Goal: Task Accomplishment & Management: Use online tool/utility

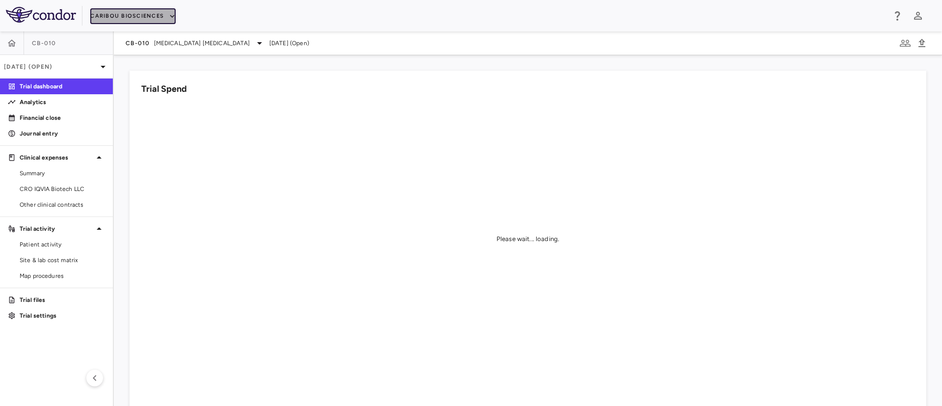
click at [161, 16] on button "Caribou Biosciences" at bounding box center [132, 16] width 85 height 16
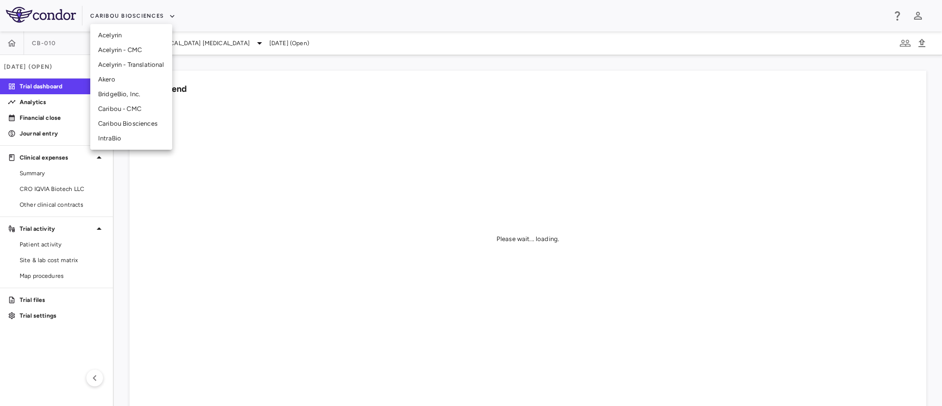
click at [106, 82] on li "Akero" at bounding box center [131, 79] width 82 height 15
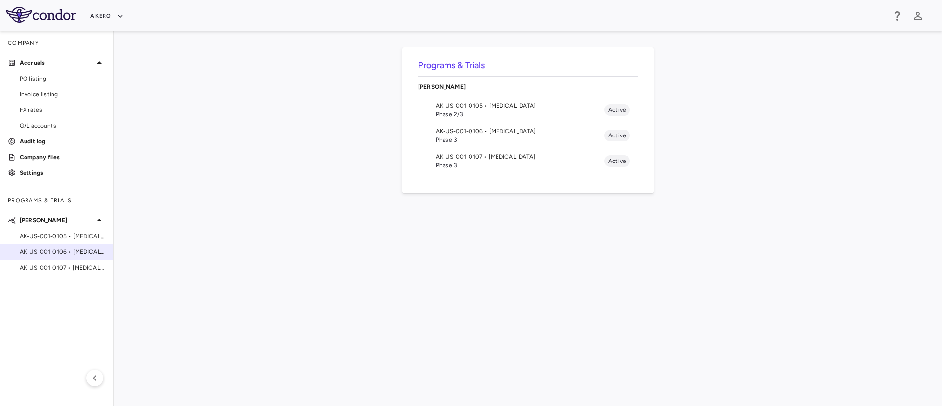
click at [48, 253] on span "AK-US-001-0106 • [MEDICAL_DATA]" at bounding box center [62, 251] width 85 height 9
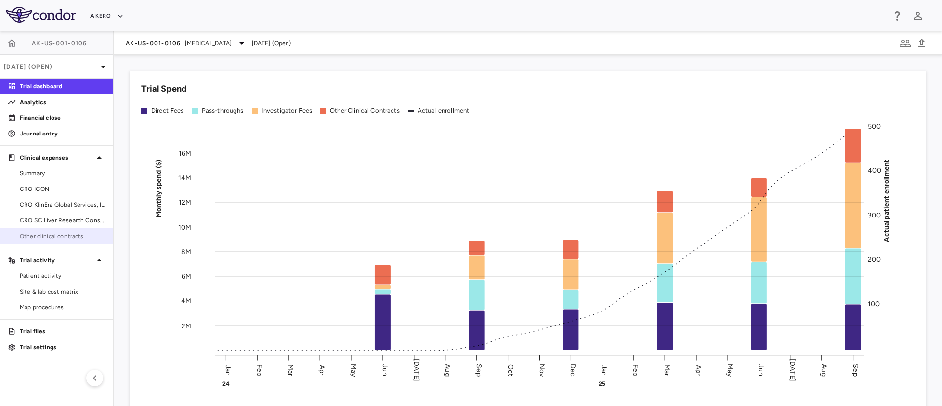
click at [46, 237] on span "Other clinical contracts" at bounding box center [62, 236] width 85 height 9
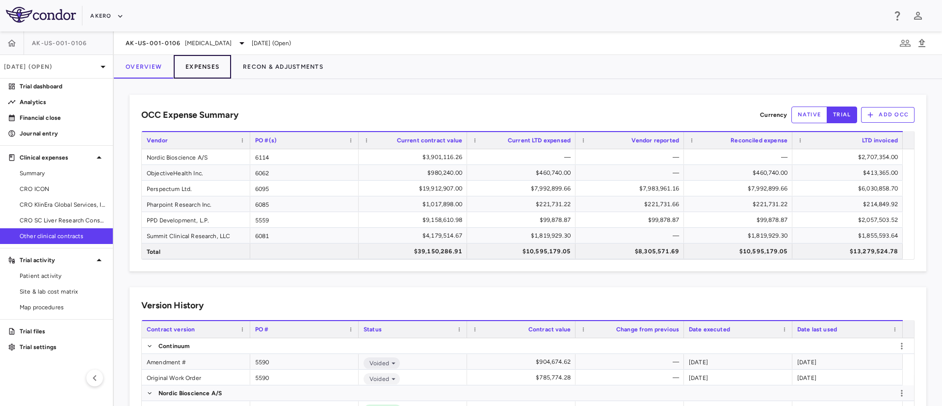
click at [203, 67] on button "Expenses" at bounding box center [202, 67] width 57 height 24
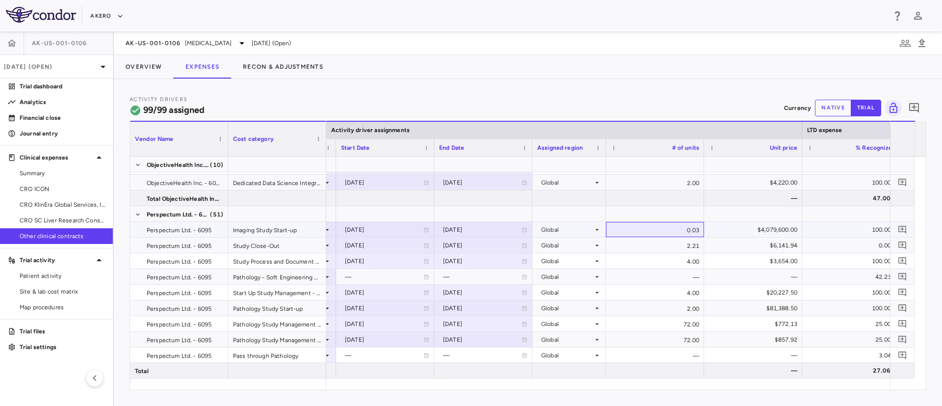
click at [679, 228] on div "0.03" at bounding box center [655, 229] width 98 height 15
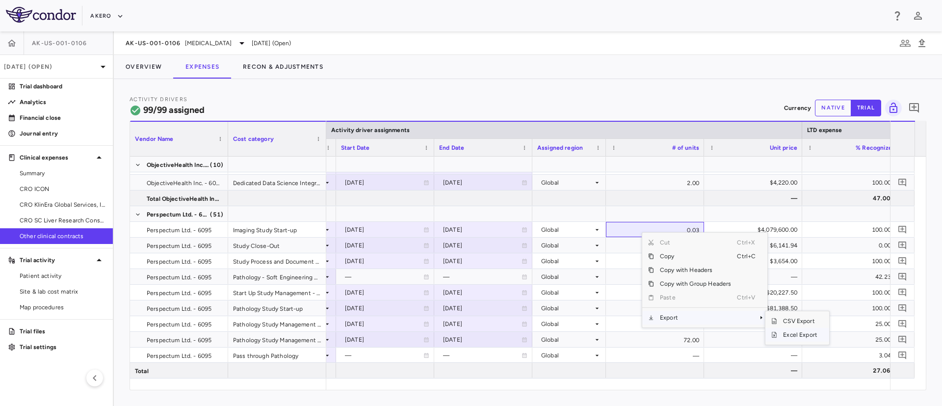
click at [793, 336] on span "Excel Export" at bounding box center [800, 335] width 46 height 14
